Goal: Communication & Community: Connect with others

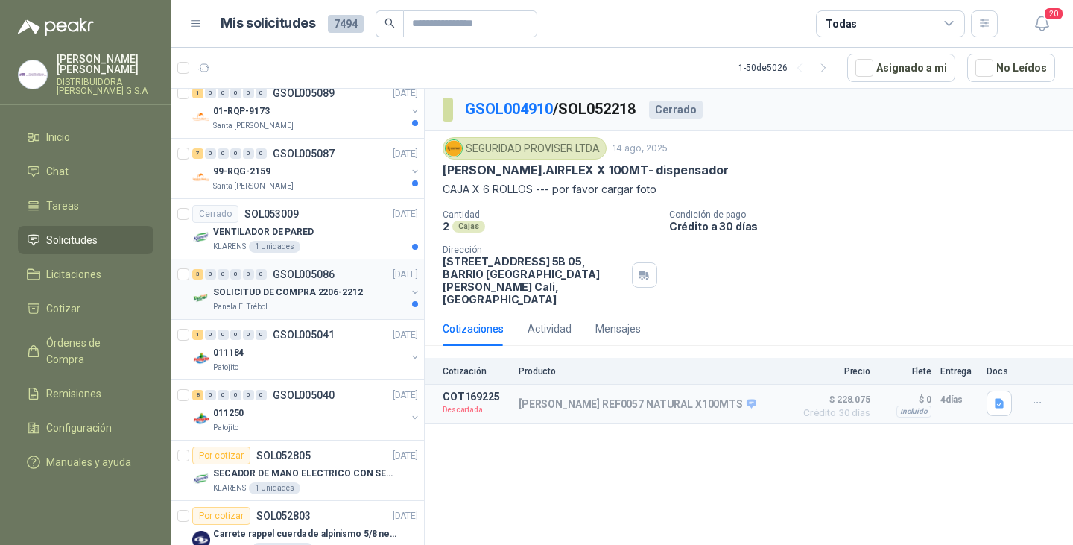
scroll to position [2578, 0]
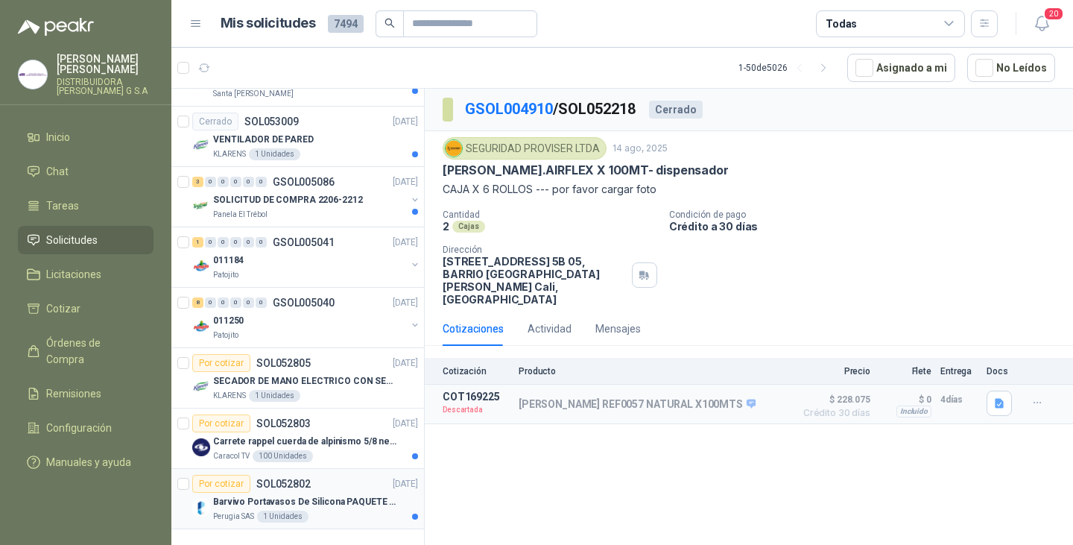
click at [305, 493] on div "Barvivo Portavasos De Silicona PAQUETE 6 Unidades Negro Con Soporte Antidesliza…" at bounding box center [315, 502] width 205 height 18
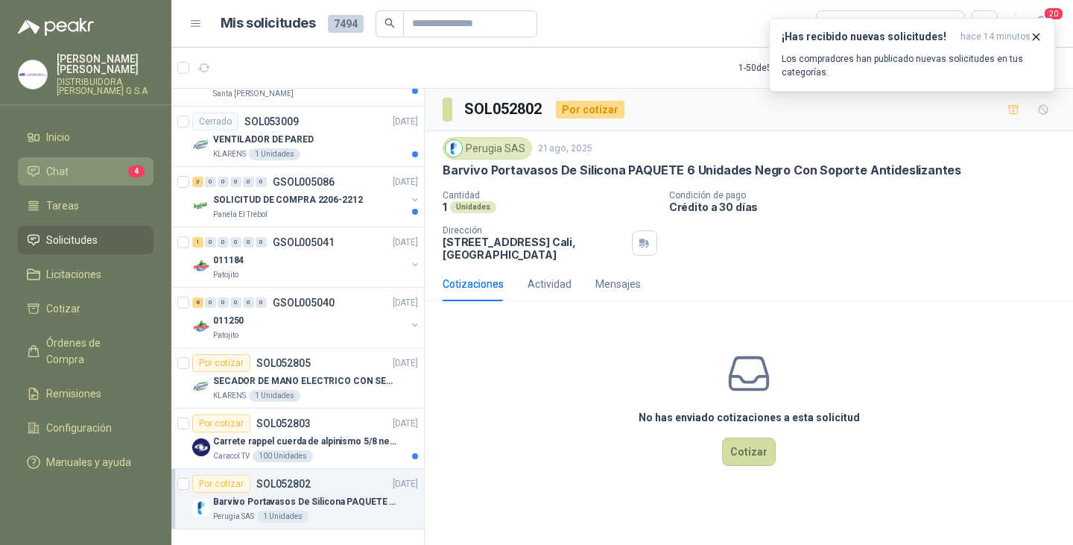
click at [68, 163] on li "Chat 4" at bounding box center [86, 171] width 118 height 16
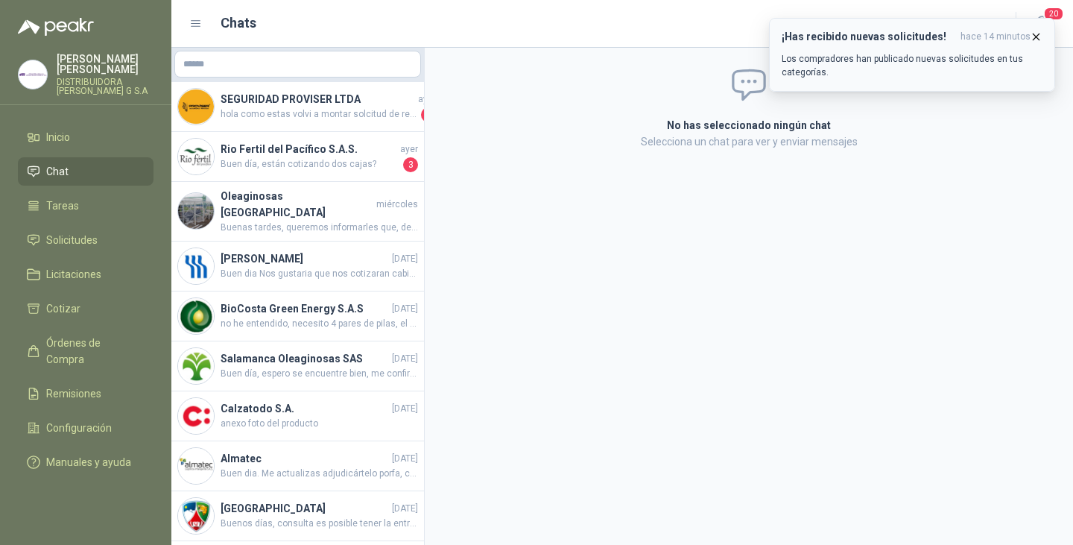
click at [1034, 37] on icon "button" at bounding box center [1036, 37] width 13 height 13
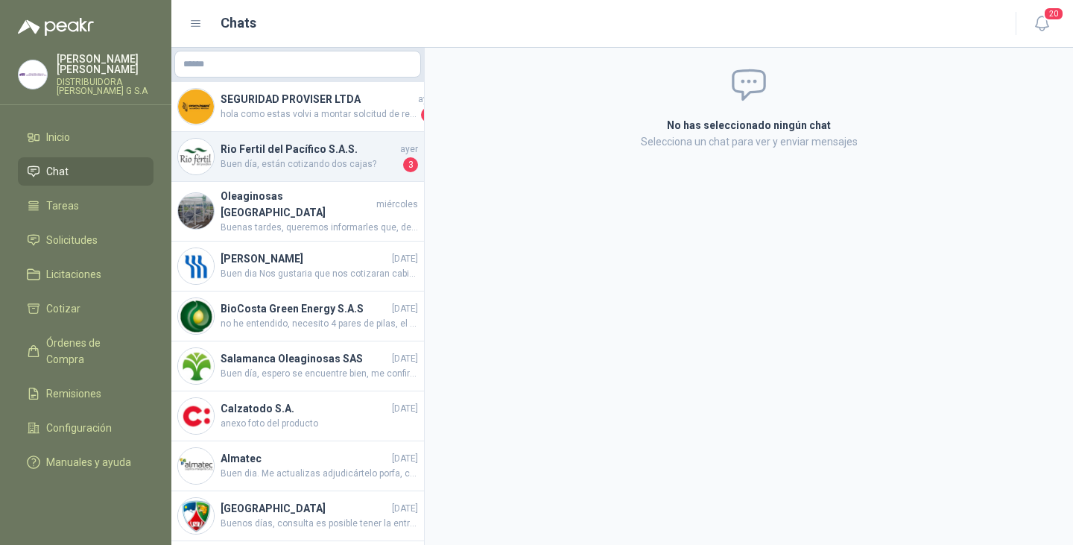
click at [275, 144] on h4 "Rio Fertil del Pacífico S.A.S." at bounding box center [309, 149] width 177 height 16
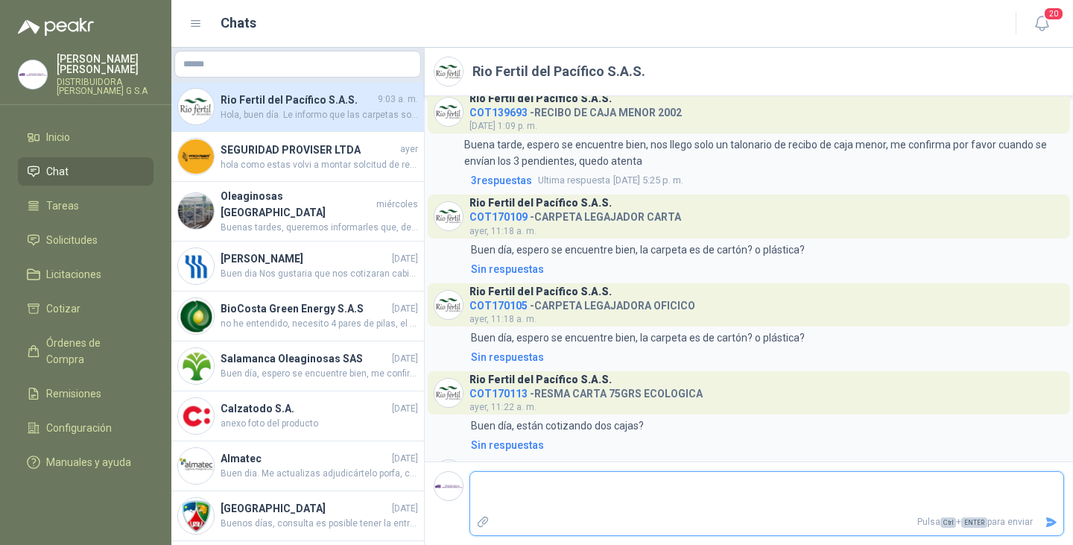
scroll to position [594, 0]
